Goal: Task Accomplishment & Management: Manage account settings

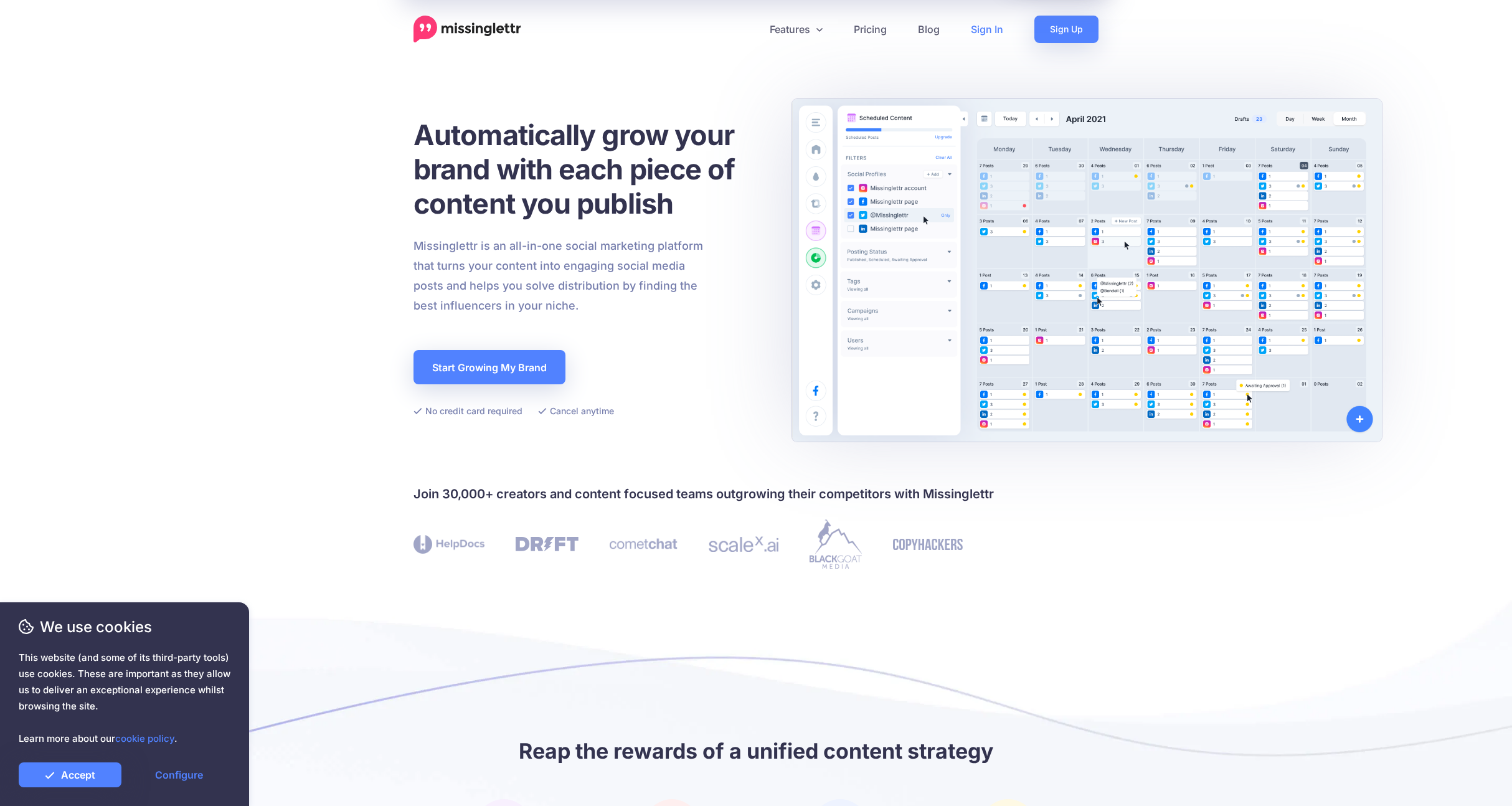
click at [984, 28] on link "Sign In" at bounding box center [987, 29] width 63 height 27
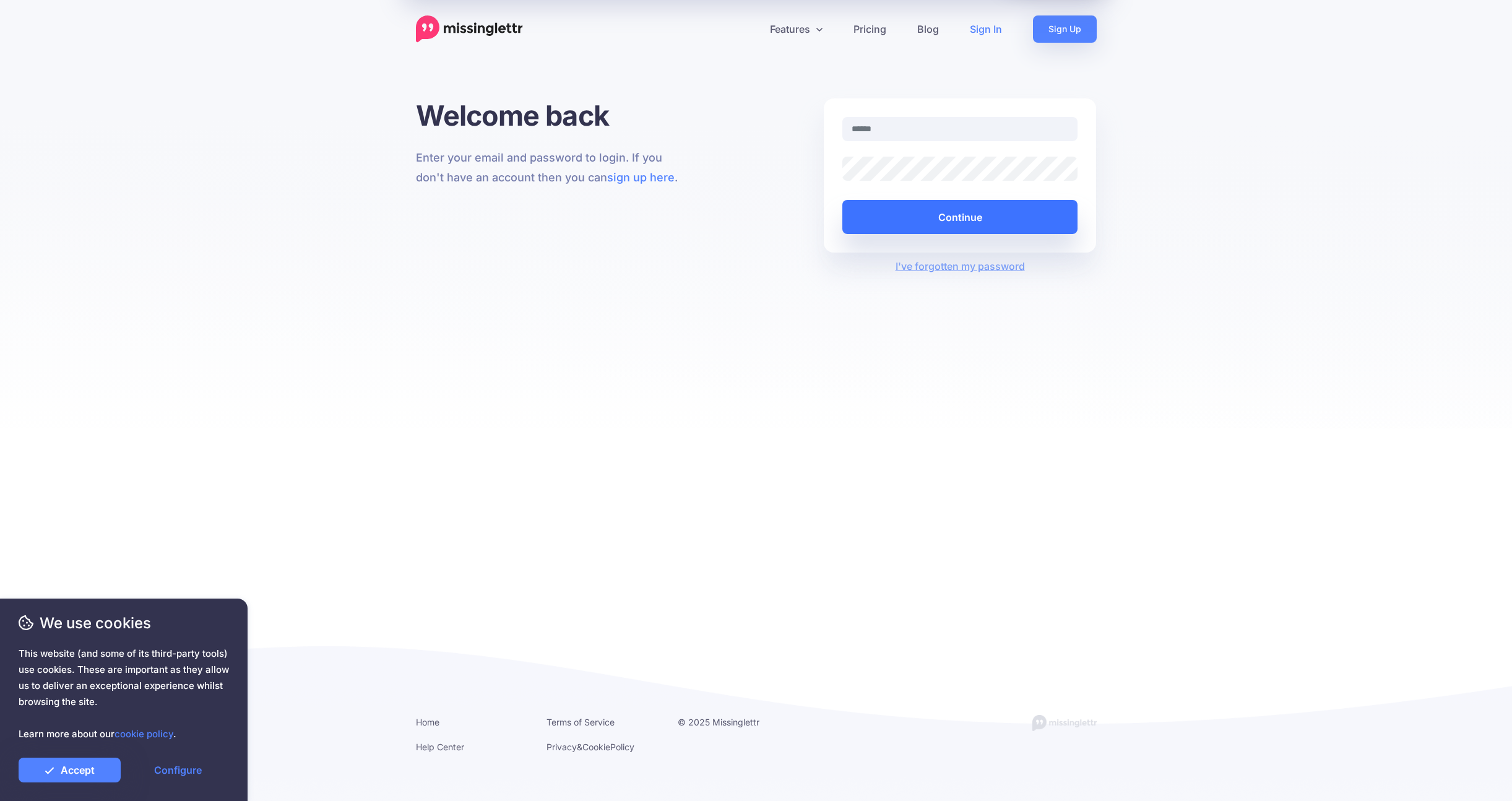
type input "**********"
click at [904, 213] on button "Continue" at bounding box center [960, 217] width 236 height 34
